Goal: Task Accomplishment & Management: Use online tool/utility

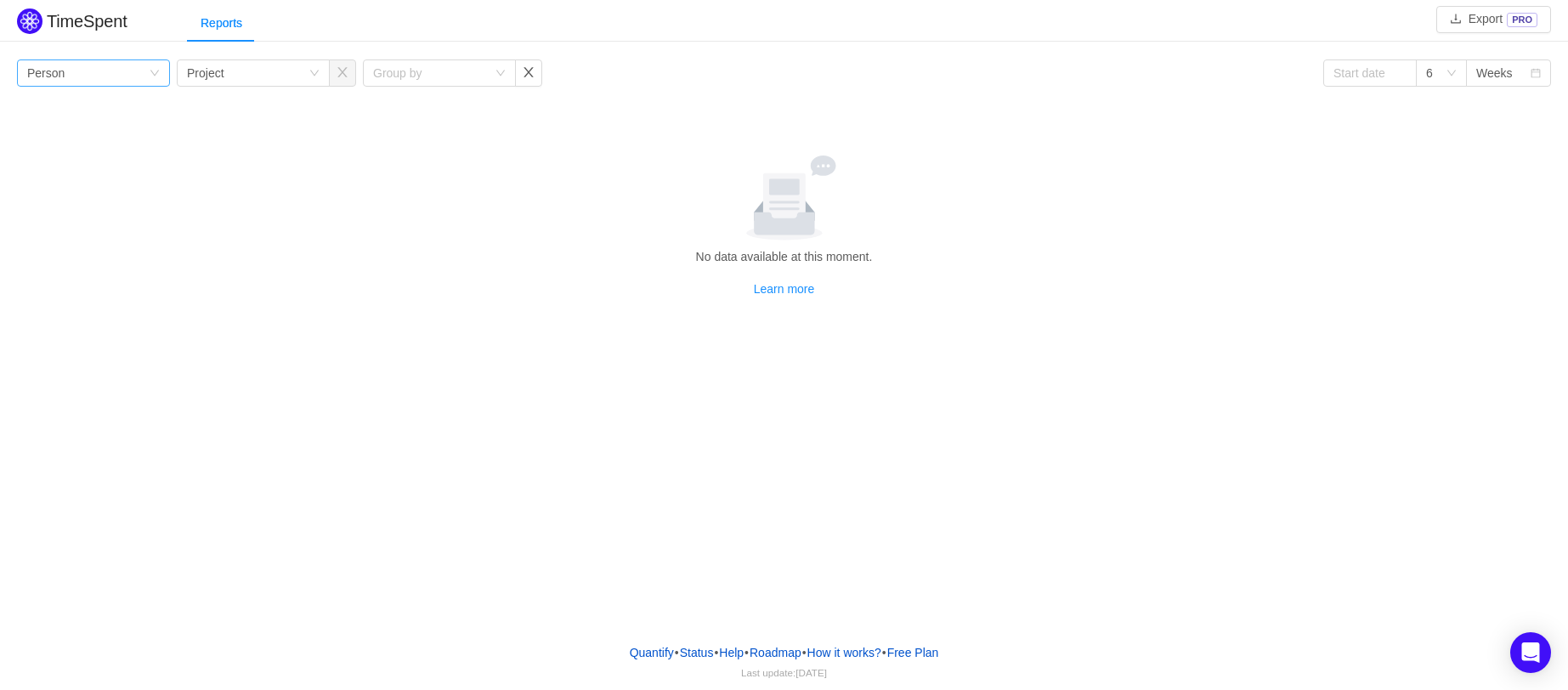
click at [129, 74] on div "Group by Person" at bounding box center [87, 73] width 121 height 25
click at [53, 134] on li "Team" at bounding box center [94, 134] width 153 height 27
click at [300, 73] on div "Group by Project" at bounding box center [247, 73] width 121 height 25
click at [260, 108] on li "Issue" at bounding box center [252, 107] width 153 height 27
click at [449, 88] on div "Group by Team Group by Issue Group by 6 Weeks No data available at this moment.…" at bounding box center [784, 178] width 1534 height 238
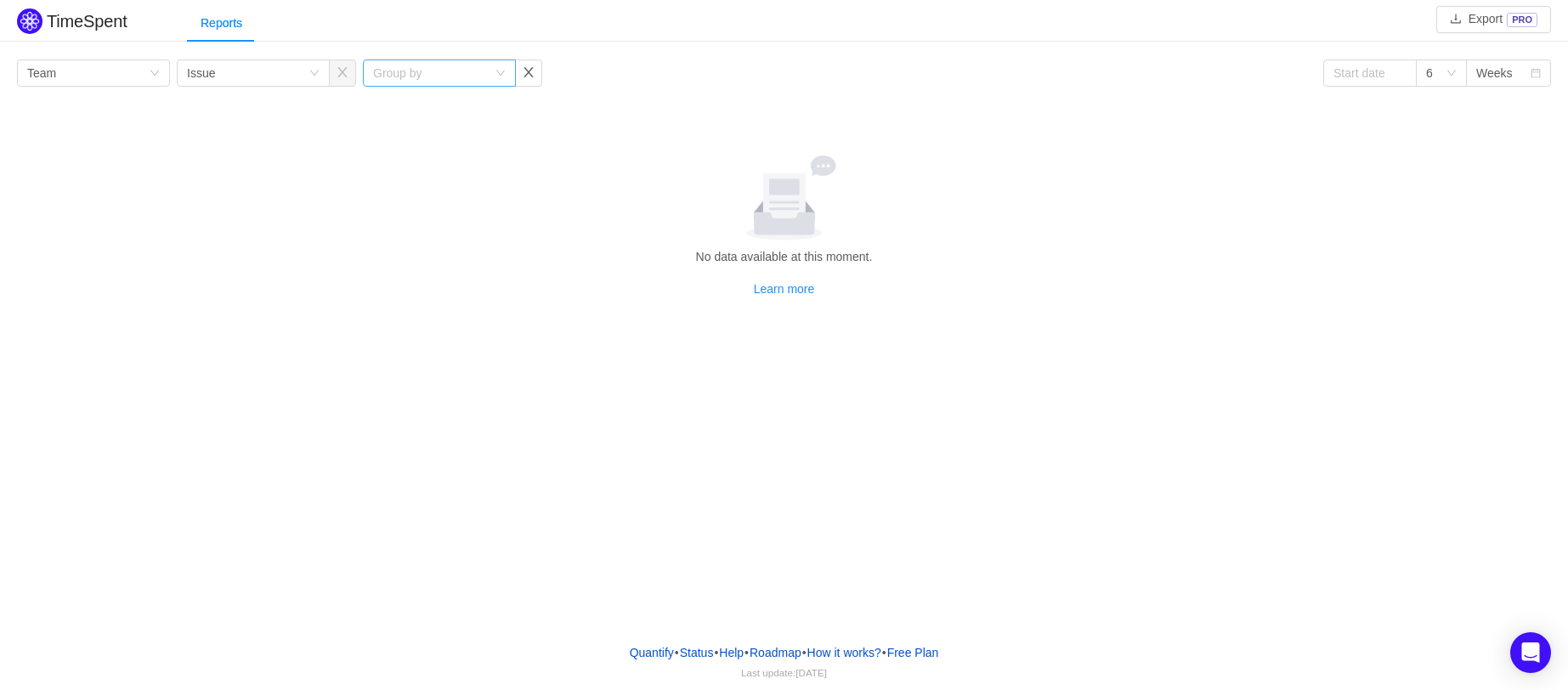
click at [444, 73] on div "Group by" at bounding box center [430, 73] width 114 height 17
click at [423, 184] on li "Person" at bounding box center [439, 188] width 153 height 27
click at [423, 184] on div at bounding box center [784, 198] width 1521 height 85
